Goal: Check status: Check status

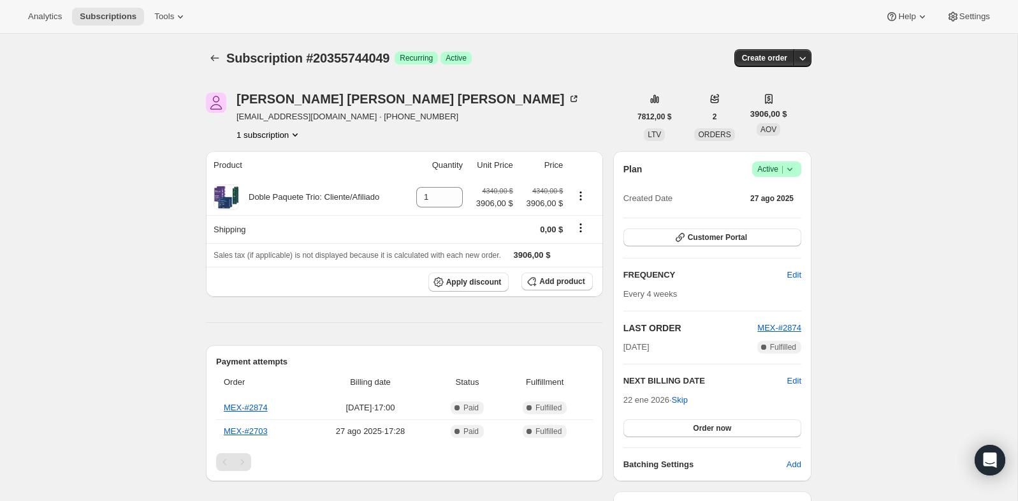
click at [777, 173] on span "Active |" at bounding box center [776, 169] width 39 height 13
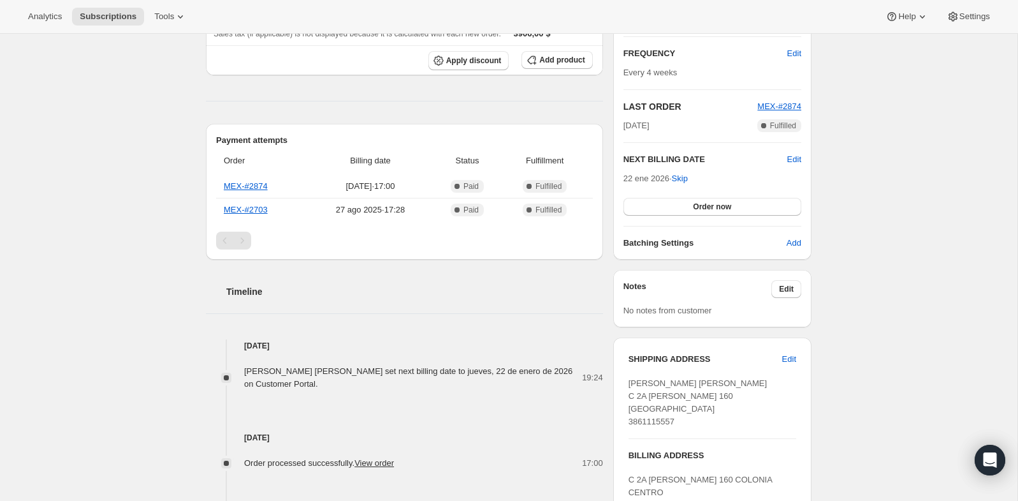
scroll to position [219, 0]
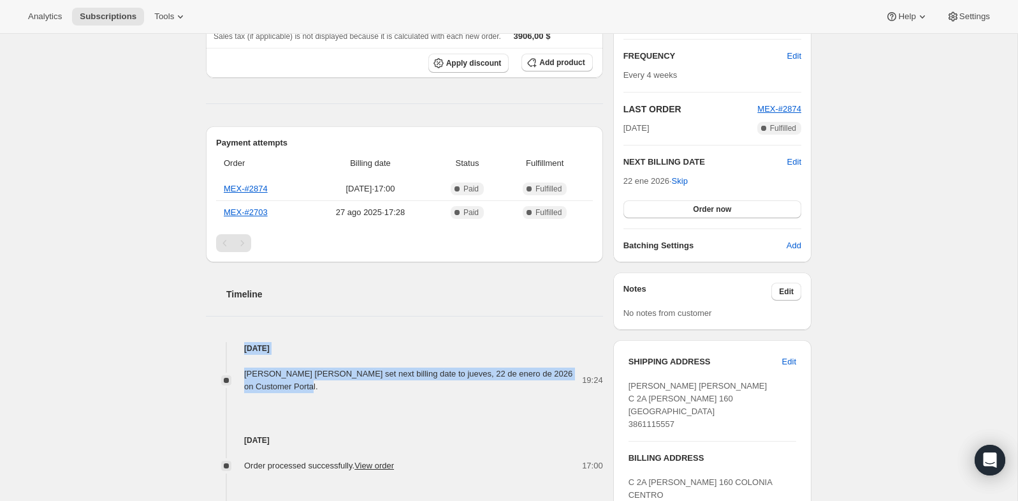
drag, startPoint x: 317, startPoint y: 384, endPoint x: 223, endPoint y: 348, distance: 100.9
click at [223, 348] on div "[DATE] [PERSON_NAME] [PERSON_NAME] set next billing date to jueves, 22 de enero…" at bounding box center [404, 367] width 397 height 51
click at [117, 321] on div "Subscription #20355744049. Esta página está lista Subscription #20355744049 Log…" at bounding box center [509, 323] width 1018 height 1016
